Goal: Browse casually

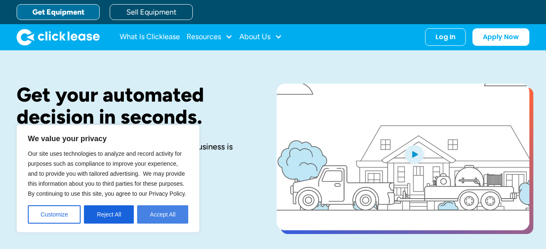
click at [172, 212] on button "Accept All" at bounding box center [162, 214] width 51 height 18
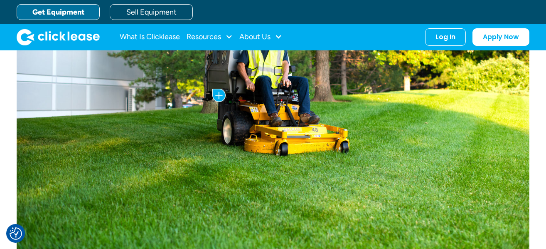
scroll to position [121, 0]
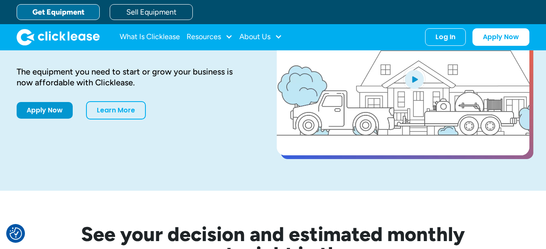
scroll to position [2, 0]
